Goal: Information Seeking & Learning: Learn about a topic

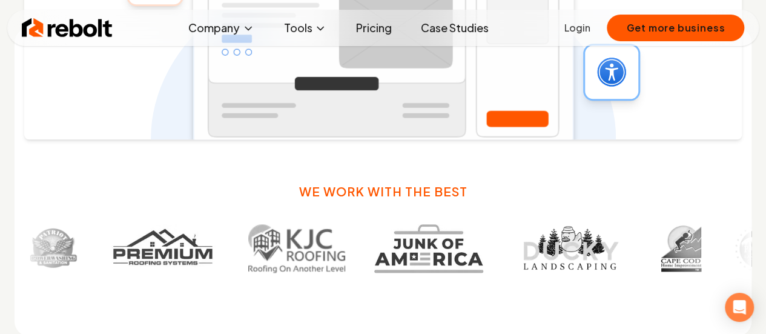
drag, startPoint x: 372, startPoint y: 27, endPoint x: 373, endPoint y: 38, distance: 11.6
click at [372, 27] on link "Pricing" at bounding box center [373, 28] width 55 height 24
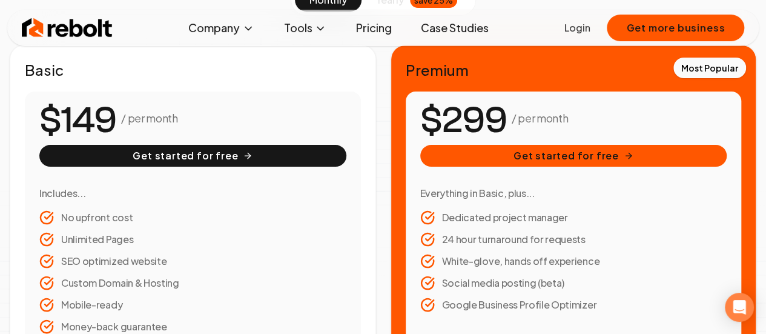
scroll to position [242, 0]
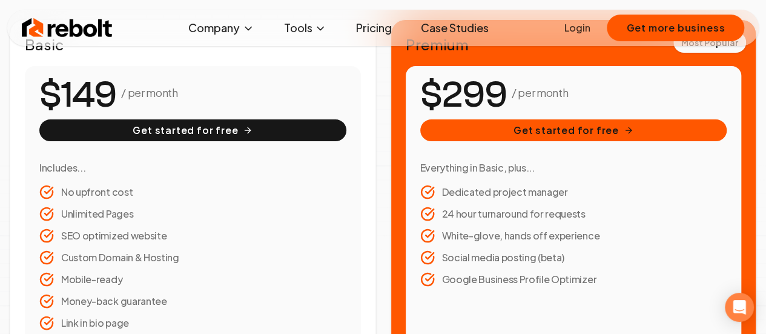
click at [605, 187] on li "Dedicated project manager" at bounding box center [573, 192] width 307 height 15
drag, startPoint x: 604, startPoint y: 187, endPoint x: 597, endPoint y: 190, distance: 7.9
click at [585, 188] on li "Dedicated project manager" at bounding box center [573, 192] width 307 height 15
click at [597, 190] on li "Dedicated project manager" at bounding box center [573, 192] width 307 height 15
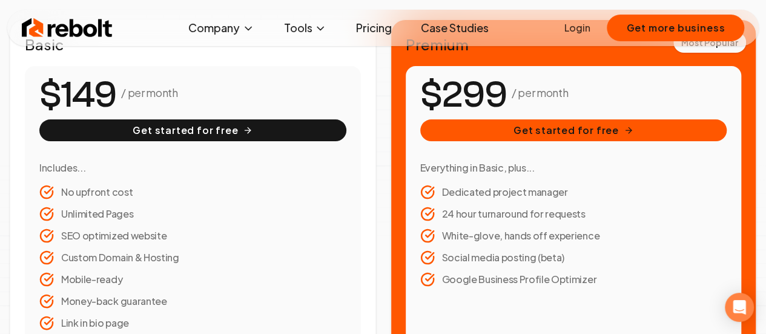
click at [597, 190] on li "Dedicated project manager" at bounding box center [573, 192] width 307 height 15
click at [583, 196] on li "Dedicated project manager" at bounding box center [573, 192] width 307 height 15
click at [587, 212] on li "24 hour turnaround for requests" at bounding box center [573, 213] width 307 height 15
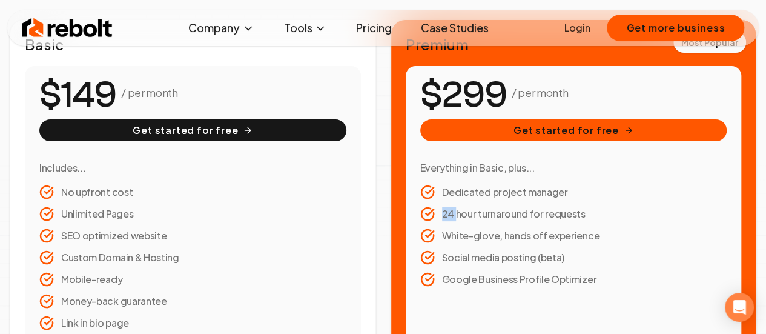
click at [583, 254] on li "Social media posting (beta)" at bounding box center [573, 257] width 307 height 15
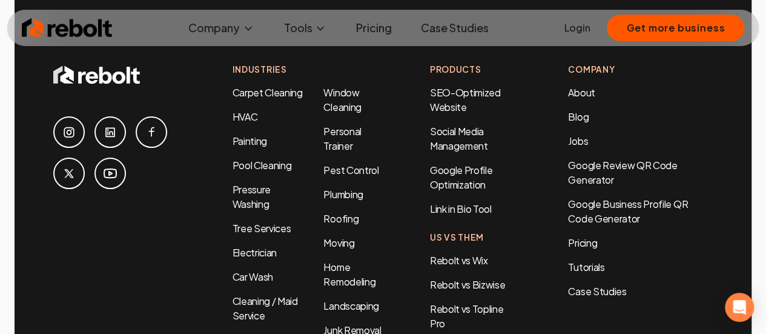
scroll to position [2877, 0]
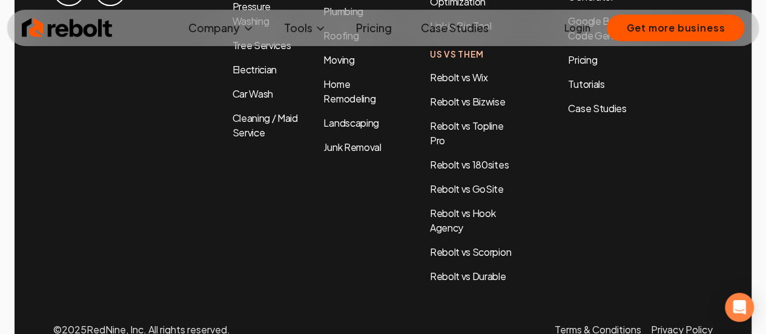
click at [347, 165] on div "Industries Carpet Cleaning HVAC Painting Pool Cleaning Pressure Washing Tree Se…" at bounding box center [306, 81] width 149 height 403
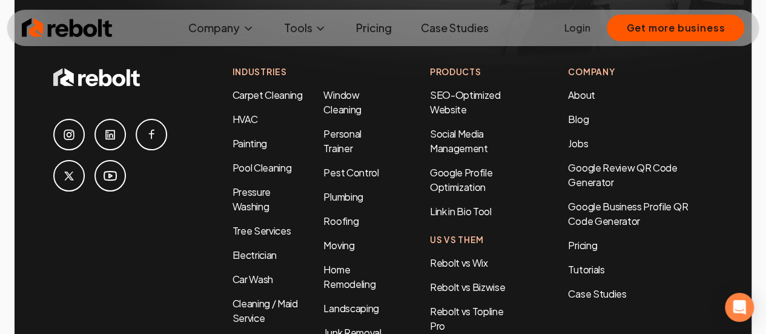
scroll to position [2635, 0]
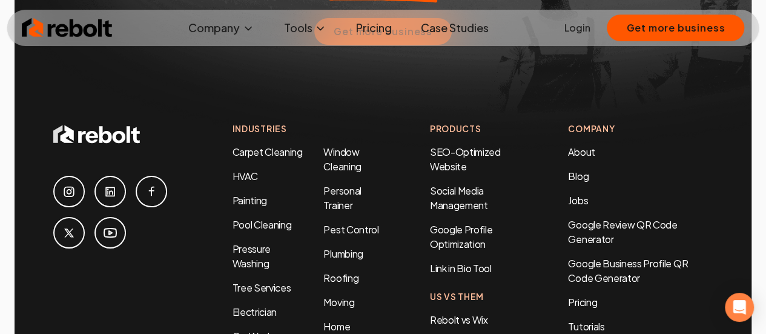
click at [77, 30] on img at bounding box center [67, 28] width 91 height 24
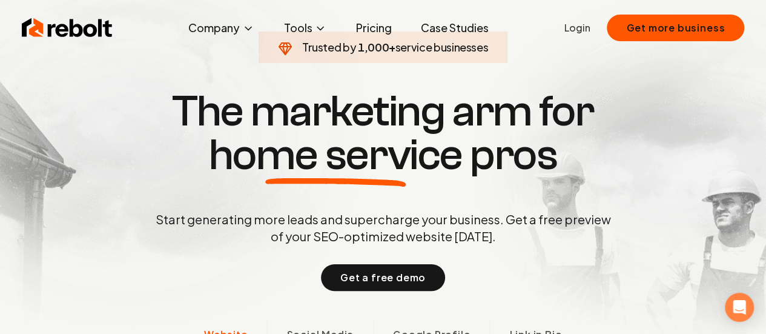
click at [426, 85] on section "Trusted by 1,000 + service businesses The marketing arm for home service pros S…" at bounding box center [383, 189] width 600 height 300
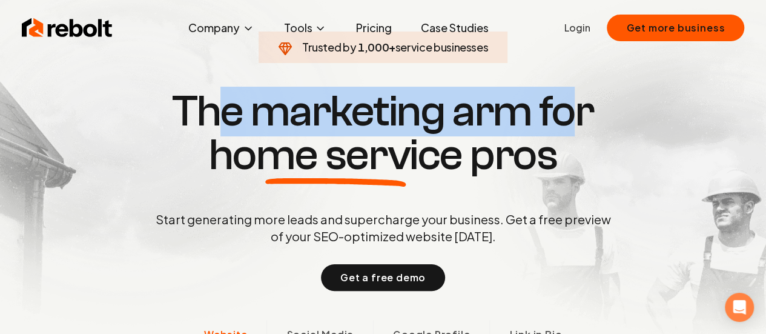
drag, startPoint x: 565, startPoint y: 135, endPoint x: 231, endPoint y: 110, distance: 334.5
click at [231, 110] on h1 "The marketing arm for home service pros" at bounding box center [383, 133] width 581 height 87
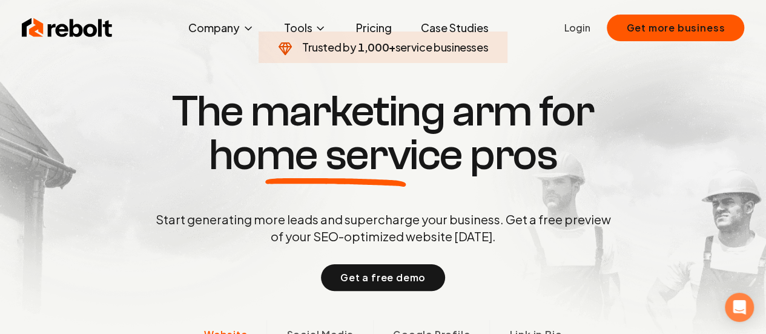
click at [186, 102] on h1 "The marketing arm for home service pros" at bounding box center [383, 133] width 581 height 87
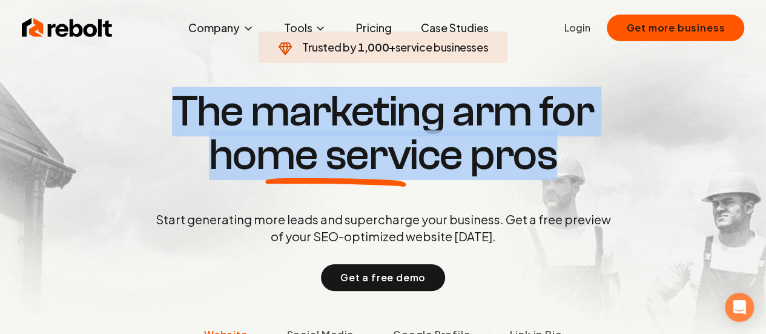
drag, startPoint x: 172, startPoint y: 102, endPoint x: 609, endPoint y: 142, distance: 438.8
click at [609, 142] on h1 "The marketing arm for home service pros" at bounding box center [383, 133] width 581 height 87
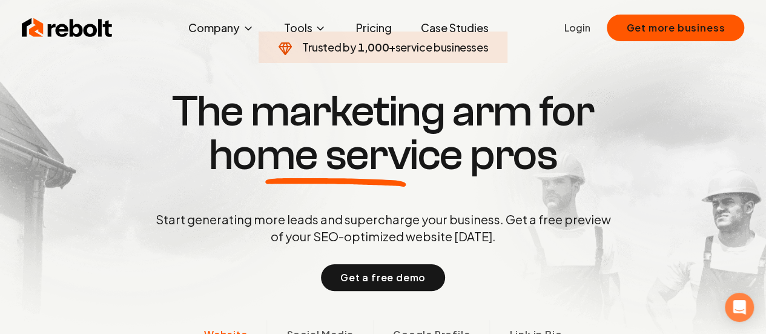
click at [605, 151] on h1 "The marketing arm for home service pros" at bounding box center [383, 133] width 581 height 87
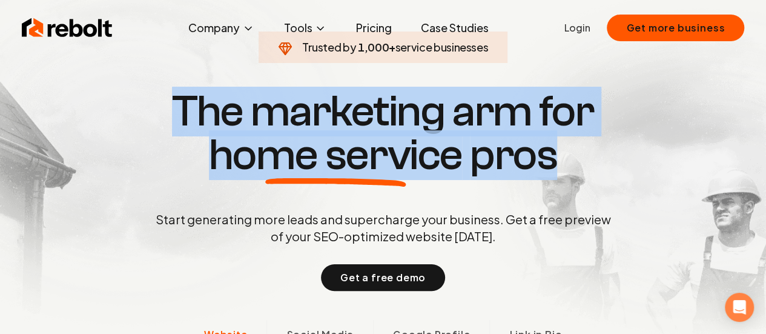
drag, startPoint x: 537, startPoint y: 156, endPoint x: 132, endPoint y: 117, distance: 406.8
click at [133, 117] on h1 "The marketing arm for home service pros" at bounding box center [383, 133] width 581 height 87
click at [132, 116] on h1 "The marketing arm for home service pros" at bounding box center [383, 133] width 581 height 87
click at [131, 114] on h1 "The marketing arm for home service pros" at bounding box center [383, 133] width 581 height 87
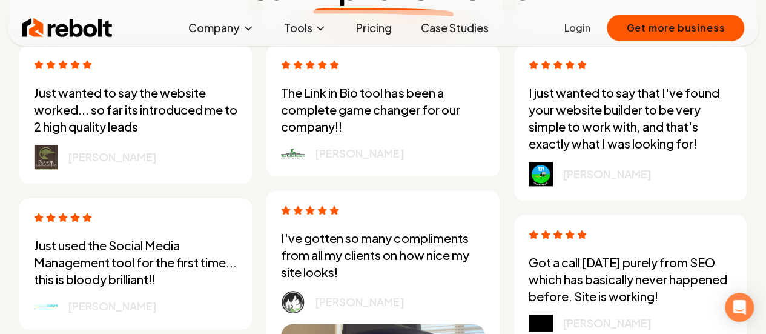
scroll to position [2724, 0]
